Goal: Information Seeking & Learning: Learn about a topic

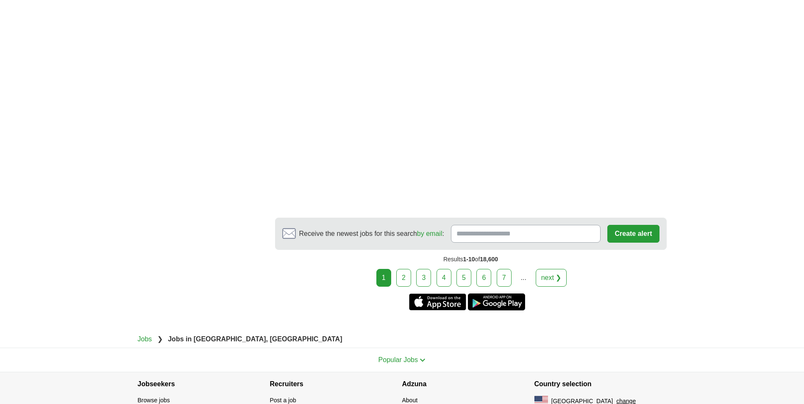
scroll to position [1610, 0]
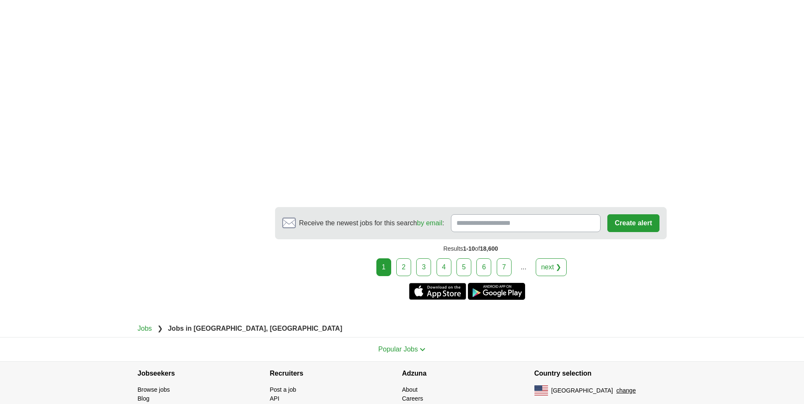
click at [408, 258] on link "2" at bounding box center [403, 267] width 15 height 18
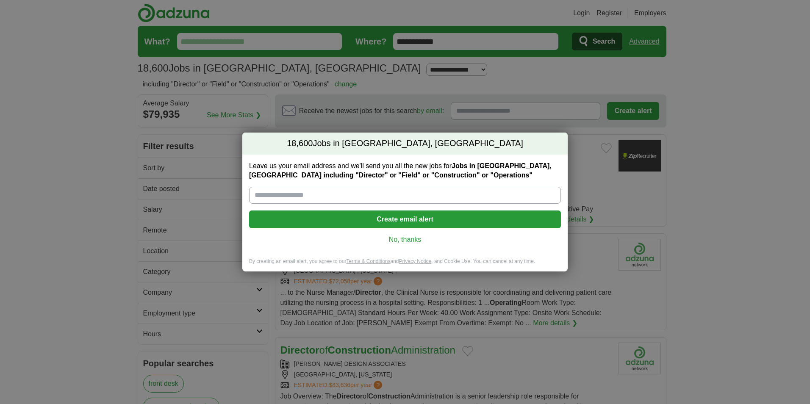
click at [414, 239] on link "No, thanks" at bounding box center [405, 239] width 298 height 9
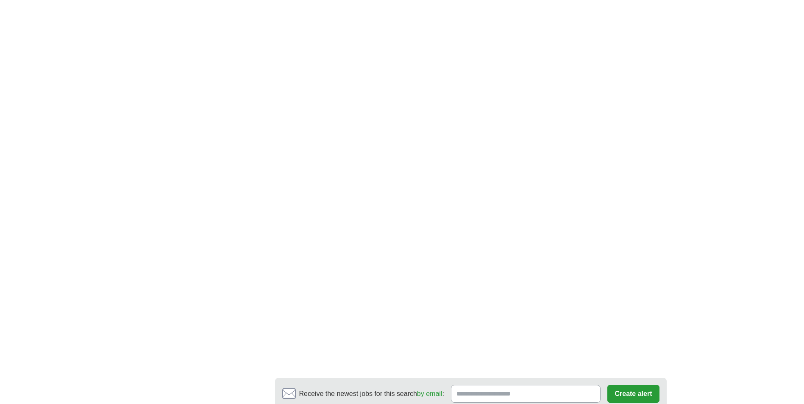
scroll to position [1483, 0]
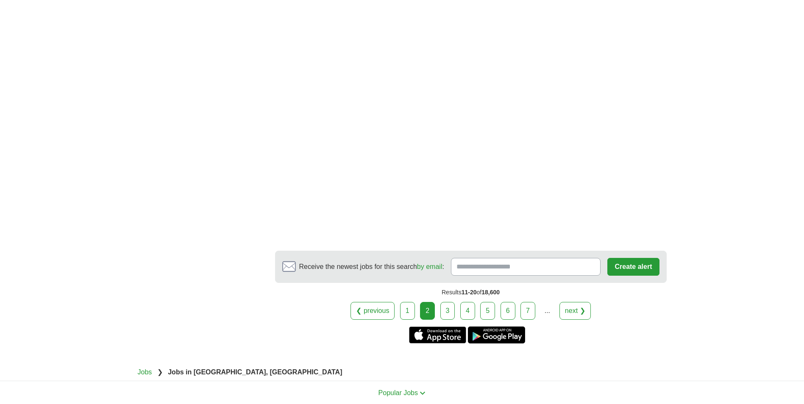
click at [449, 302] on link "3" at bounding box center [447, 311] width 15 height 18
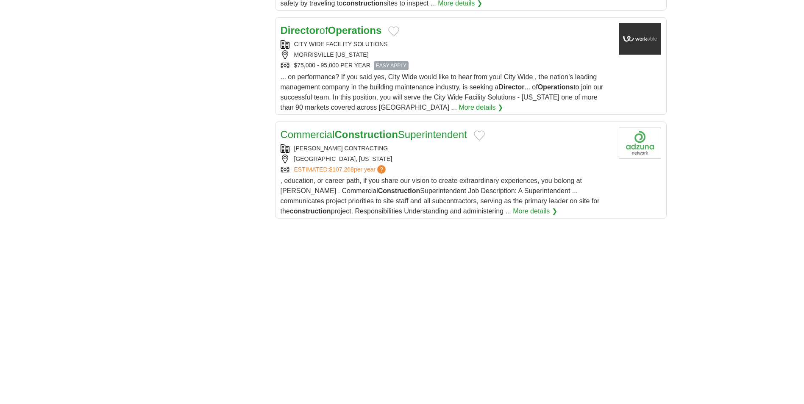
scroll to position [805, 0]
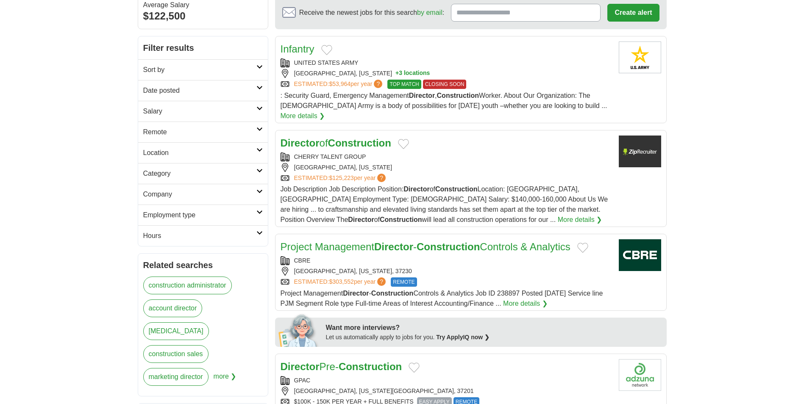
scroll to position [85, 0]
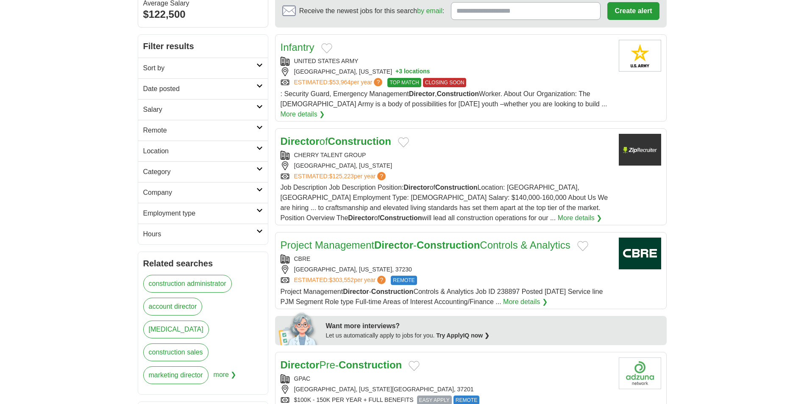
click at [558, 213] on link "More details ❯" at bounding box center [580, 218] width 44 height 10
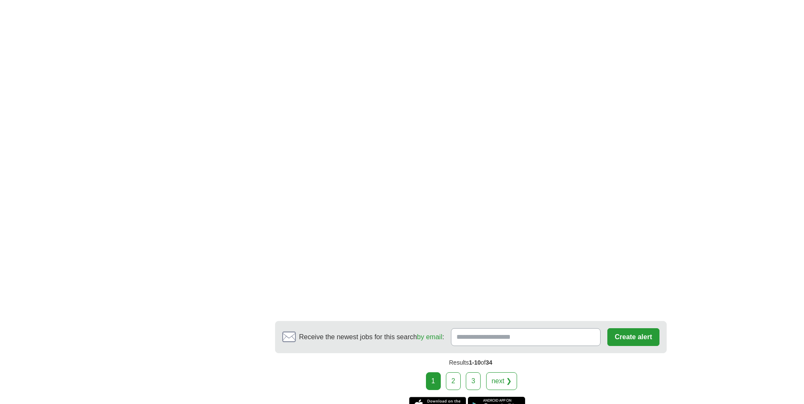
scroll to position [1271, 0]
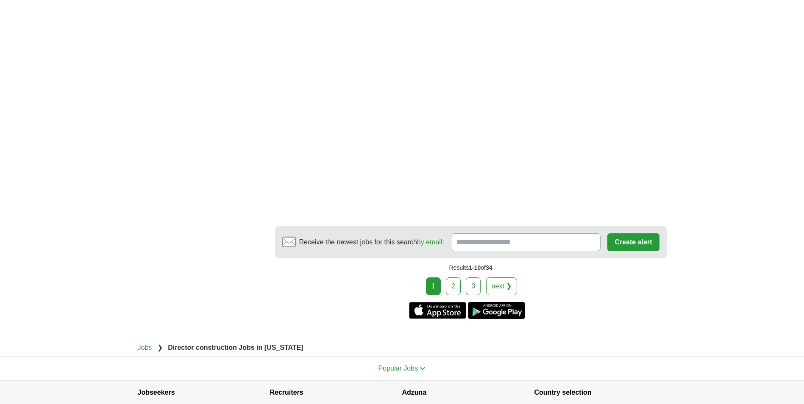
click at [457, 278] on link "2" at bounding box center [453, 287] width 15 height 18
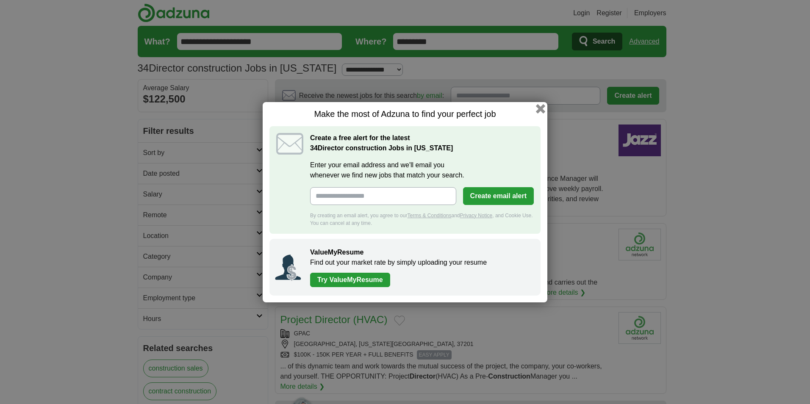
click at [539, 109] on button "button" at bounding box center [540, 108] width 9 height 9
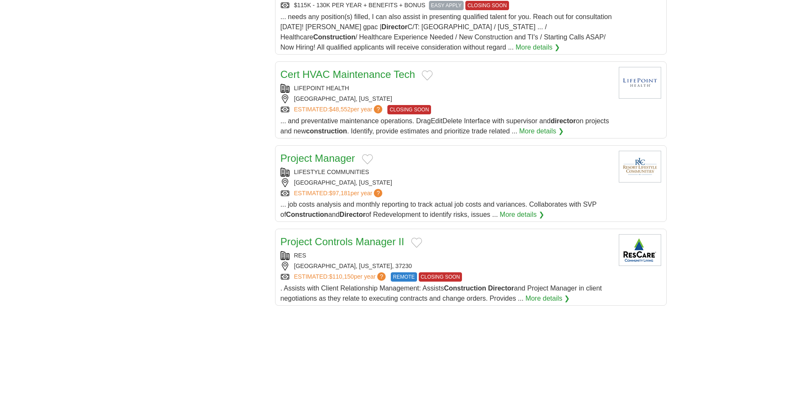
scroll to position [847, 0]
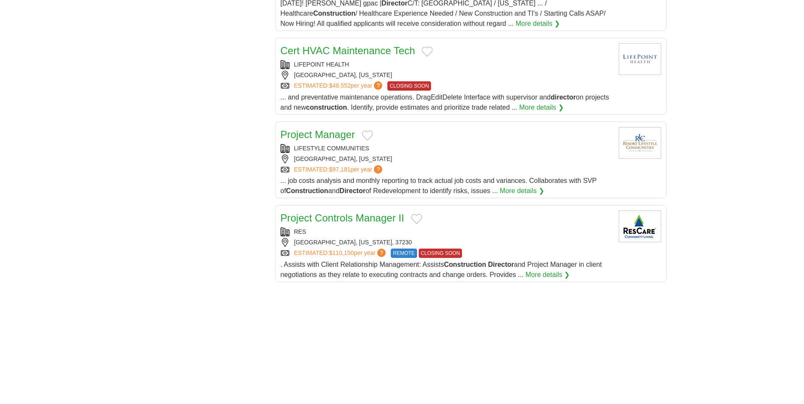
click at [322, 129] on link "Project Manager" at bounding box center [317, 134] width 75 height 11
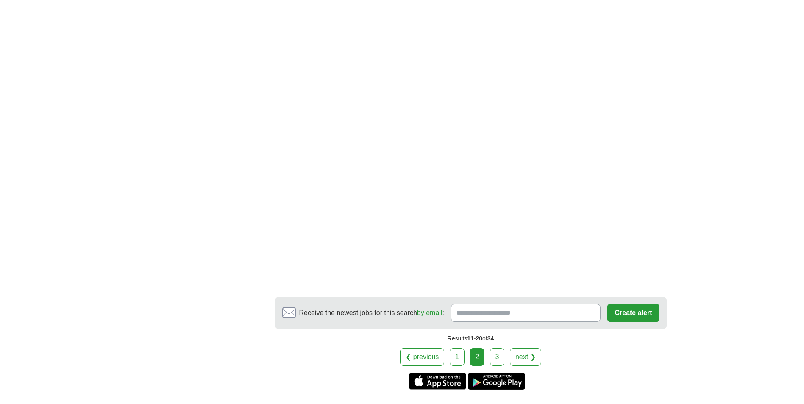
scroll to position [1229, 0]
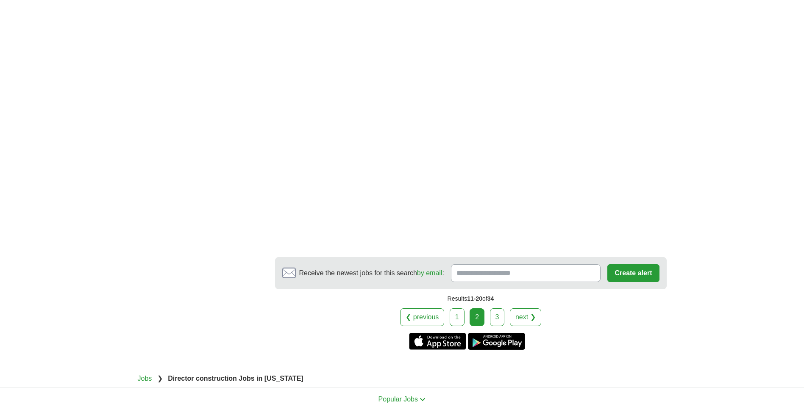
click at [495, 308] on link "3" at bounding box center [497, 317] width 15 height 18
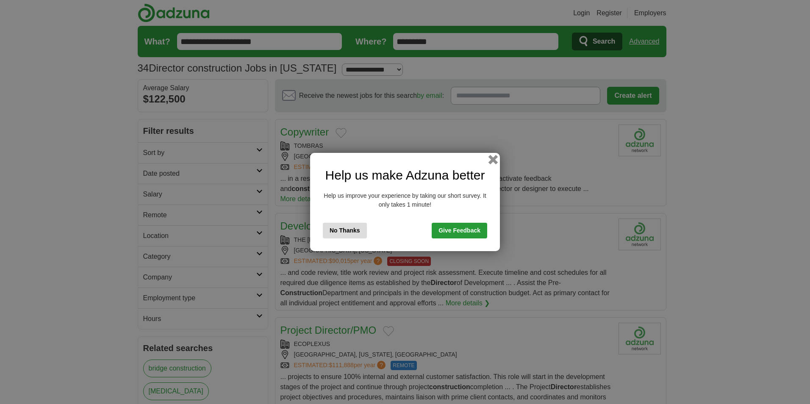
click at [495, 157] on button "button" at bounding box center [493, 159] width 9 height 9
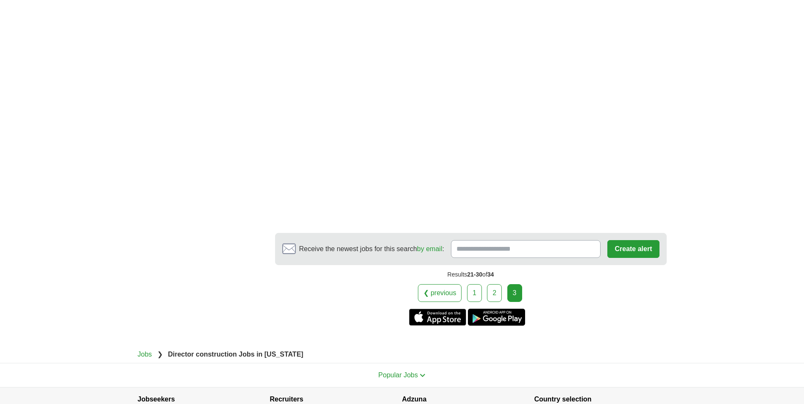
scroll to position [805, 0]
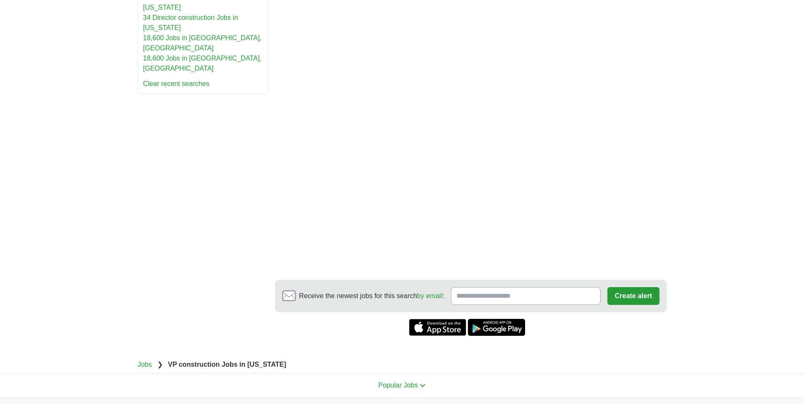
scroll to position [399, 0]
